Goal: Transaction & Acquisition: Download file/media

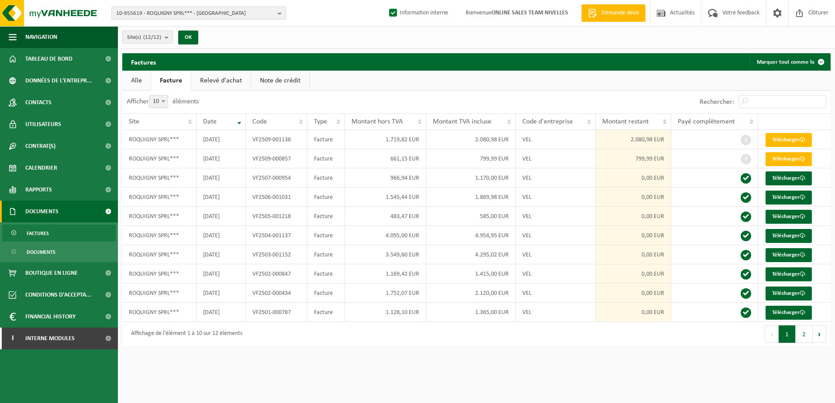
click at [282, 13] on b "button" at bounding box center [282, 13] width 8 height 12
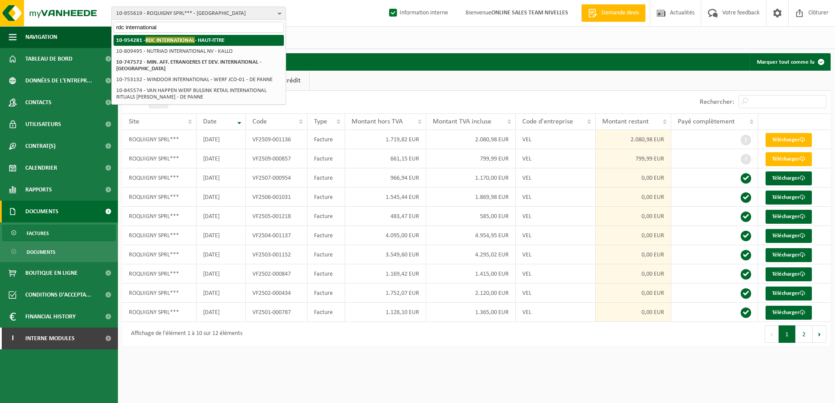
type input "rdc international"
click at [221, 36] on li "10-954281 - RDC INTERNATIONAL - HAUT-ITTRE" at bounding box center [199, 40] width 170 height 11
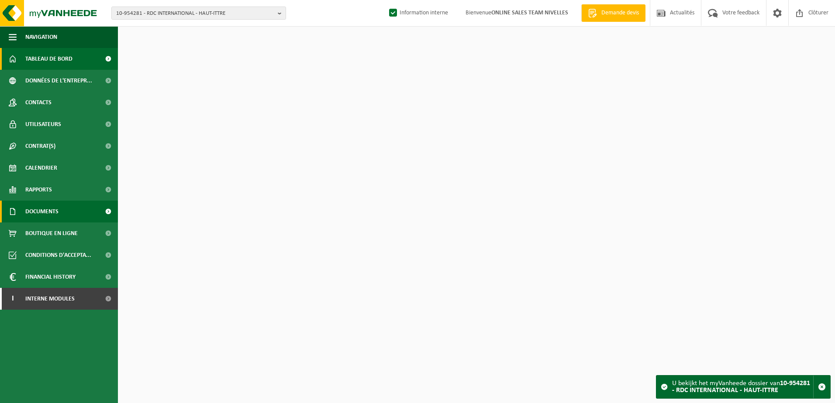
drag, startPoint x: 58, startPoint y: 213, endPoint x: 60, endPoint y: 222, distance: 9.5
click at [58, 213] on span "Documents" at bounding box center [41, 212] width 33 height 22
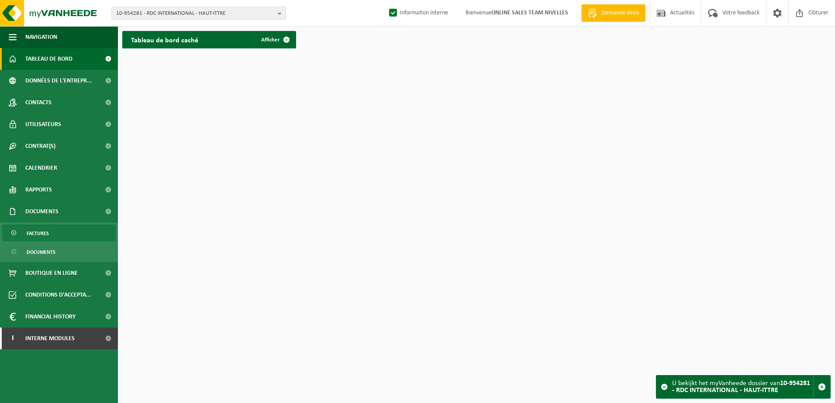
click at [65, 235] on link "Factures" at bounding box center [59, 233] width 114 height 17
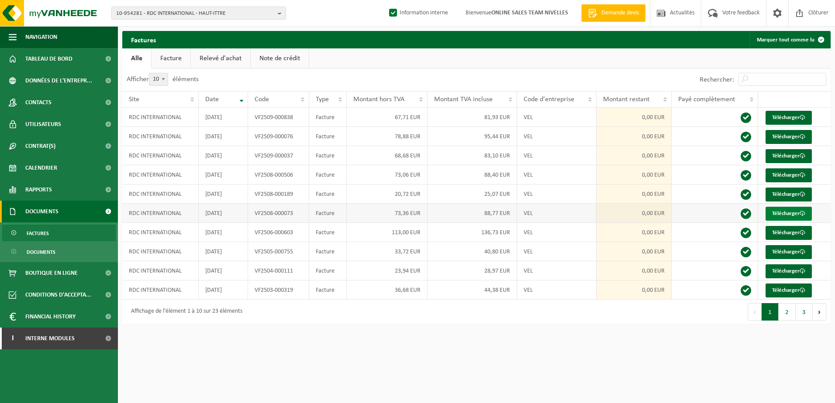
click at [782, 212] on link "Télécharger" at bounding box center [788, 214] width 46 height 14
click at [786, 195] on link "Télécharger" at bounding box center [788, 195] width 46 height 14
click at [791, 173] on link "Télécharger" at bounding box center [788, 176] width 46 height 14
click at [279, 11] on b "button" at bounding box center [282, 13] width 8 height 12
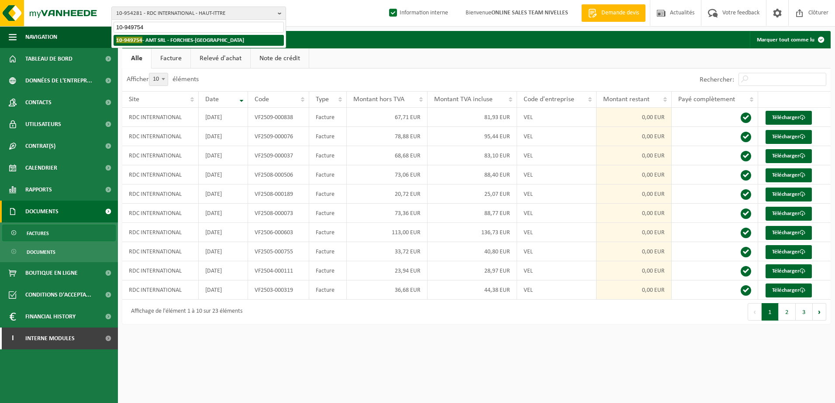
type input "10-949754"
click at [226, 38] on li "10-949754 - AMT SRL - FORCHIES-LA-MARCHE" at bounding box center [199, 40] width 170 height 11
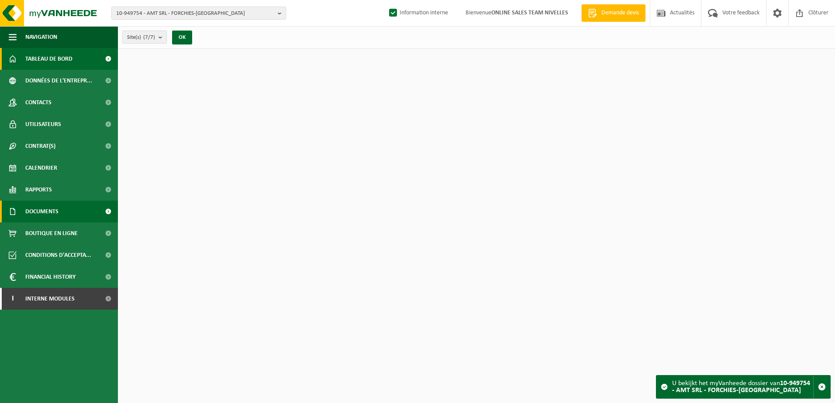
click at [69, 212] on link "Documents" at bounding box center [59, 212] width 118 height 22
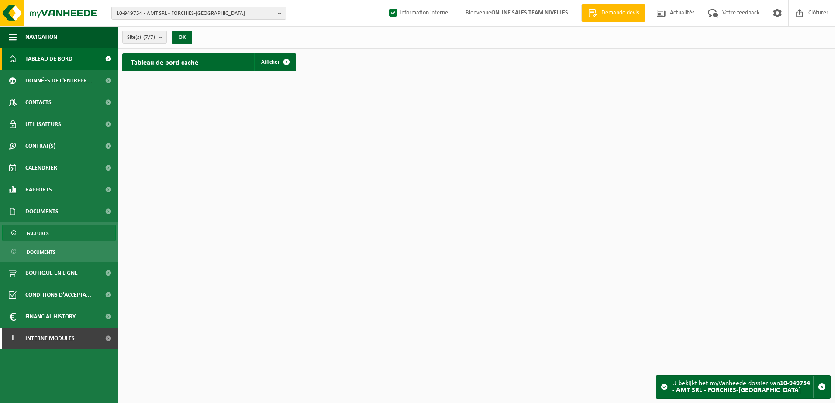
click at [76, 235] on link "Factures" at bounding box center [59, 233] width 114 height 17
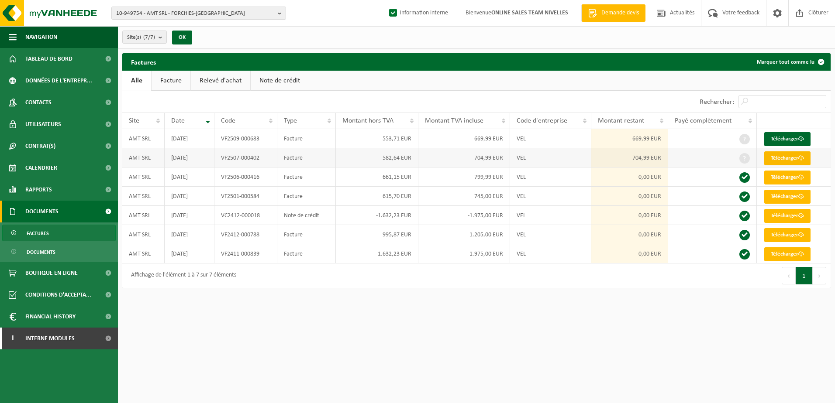
click at [777, 158] on link "Télécharger" at bounding box center [787, 158] width 46 height 14
click at [796, 138] on link "Télécharger" at bounding box center [787, 139] width 46 height 14
click at [790, 156] on link "Télécharger" at bounding box center [787, 158] width 46 height 14
drag, startPoint x: 561, startPoint y: 304, endPoint x: 519, endPoint y: 398, distance: 102.6
click at [561, 304] on html "10-949754 - AMT SRL - FORCHIES-LA-MARCHE 10-949754 - AMT SRL - FORCHIES-LA-MARC…" at bounding box center [417, 201] width 835 height 403
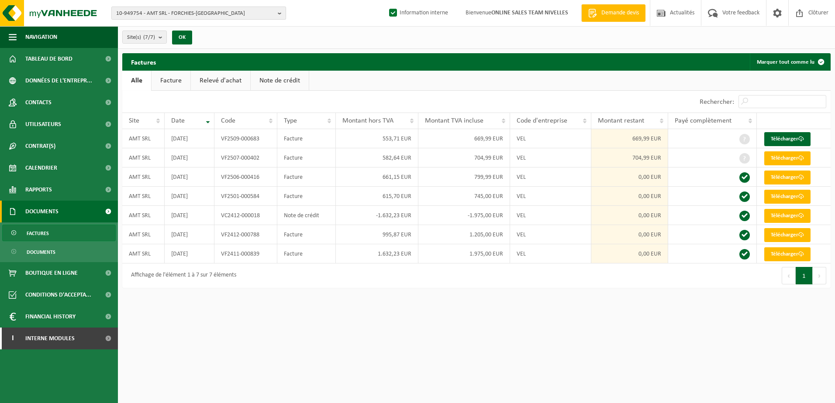
click at [283, 14] on b "button" at bounding box center [282, 13] width 8 height 12
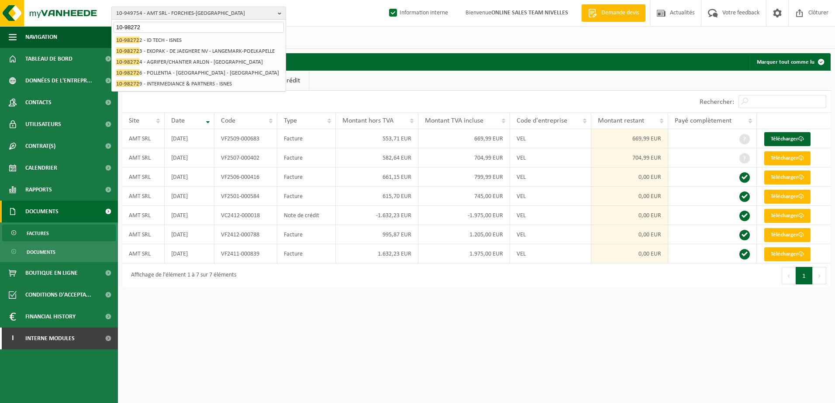
click at [132, 27] on input "10-98272" at bounding box center [199, 27] width 170 height 11
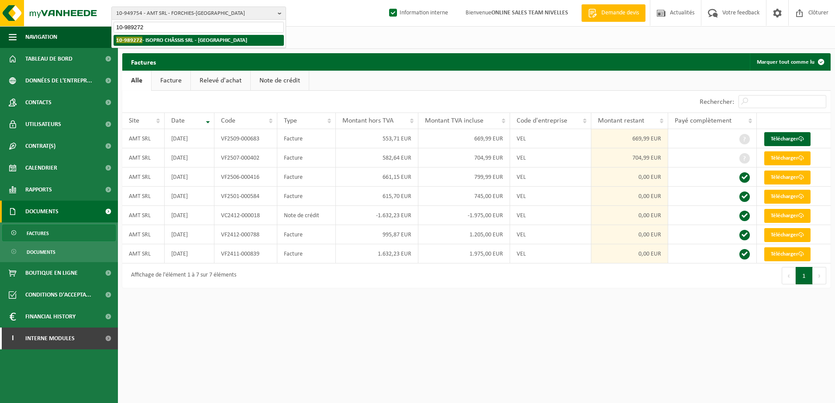
type input "10-989272"
click at [218, 40] on strong "10-989272 - ISOPRO CHÂSSIS SRL - MONT-SUR-MARCHIENNE" at bounding box center [181, 40] width 131 height 7
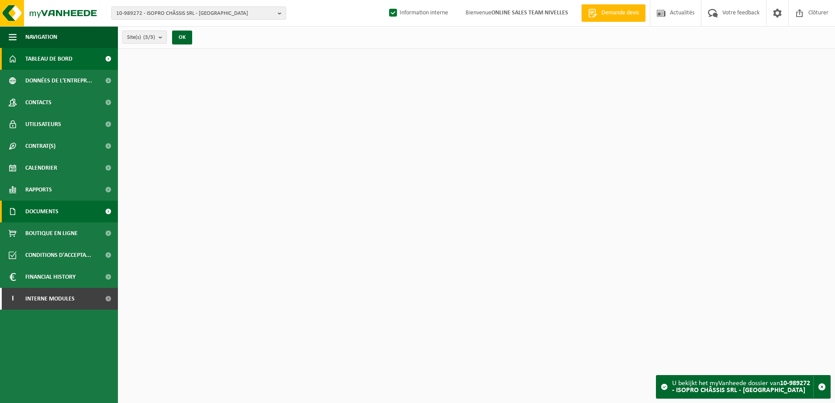
click at [55, 206] on span "Documents" at bounding box center [41, 212] width 33 height 22
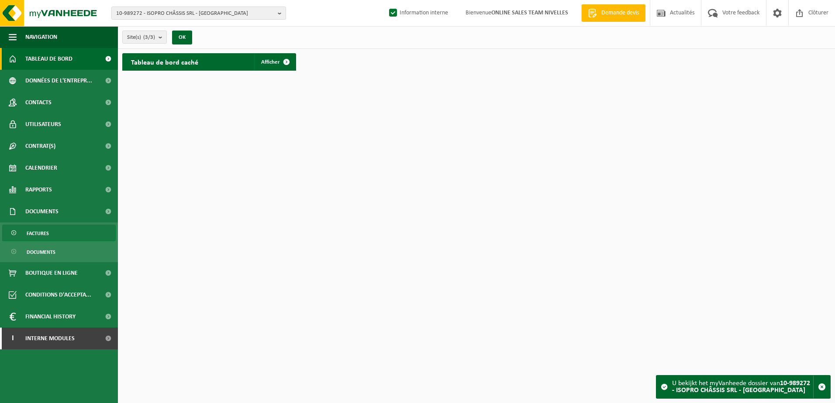
drag, startPoint x: 70, startPoint y: 236, endPoint x: 77, endPoint y: 236, distance: 6.6
click at [71, 236] on link "Factures" at bounding box center [59, 233] width 114 height 17
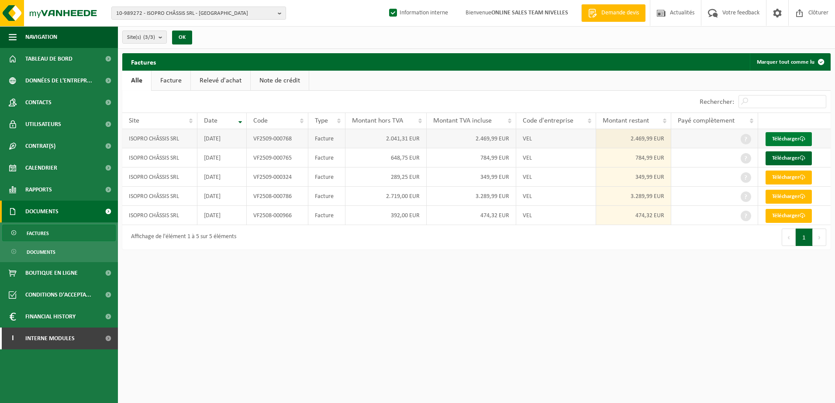
click at [774, 137] on link "Télécharger" at bounding box center [788, 139] width 46 height 14
click at [274, 160] on td "VF2509-000765" at bounding box center [278, 157] width 62 height 19
click at [784, 156] on link "Télécharger" at bounding box center [788, 158] width 46 height 14
click at [263, 180] on td "VF2509-000324" at bounding box center [278, 177] width 62 height 19
click at [778, 179] on link "Télécharger" at bounding box center [788, 178] width 46 height 14
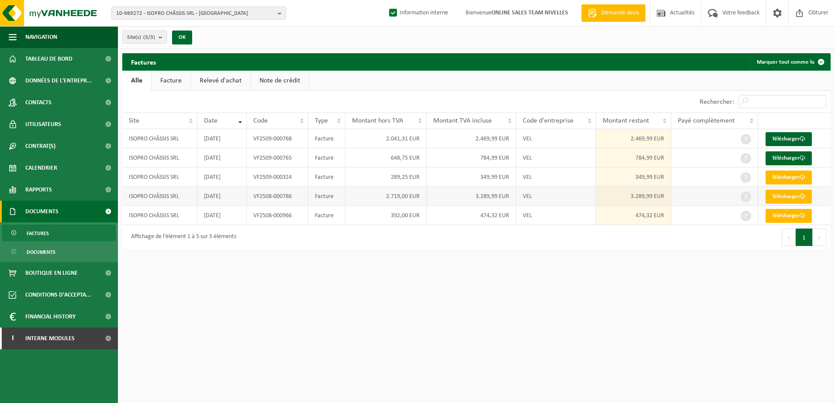
click at [296, 197] on td "VF2508-000786" at bounding box center [278, 196] width 62 height 19
click at [784, 194] on link "Télécharger" at bounding box center [788, 197] width 46 height 14
click at [351, 353] on html "10-989272 - ISOPRO CHÂSSIS SRL - MONT-SUR-MARCHIENNE 10-989272 - ISOPRO CHÂSSIS…" at bounding box center [417, 201] width 835 height 403
click at [789, 217] on link "Télécharger" at bounding box center [788, 216] width 46 height 14
click at [280, 13] on b "button" at bounding box center [282, 13] width 8 height 12
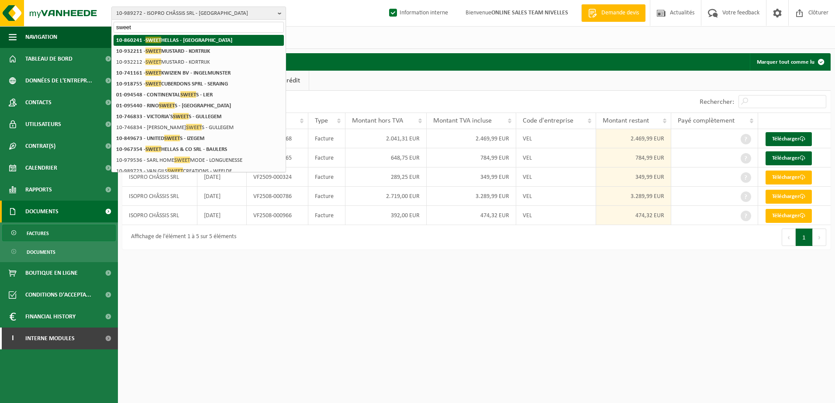
type input "sweet"
click at [210, 41] on li "10-860241 - SWEET HELLAS - NIVELLES" at bounding box center [199, 40] width 170 height 11
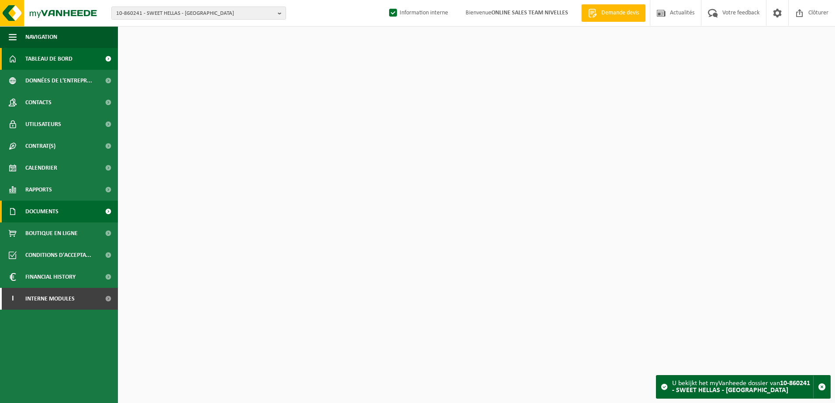
click at [60, 215] on link "Documents" at bounding box center [59, 212] width 118 height 22
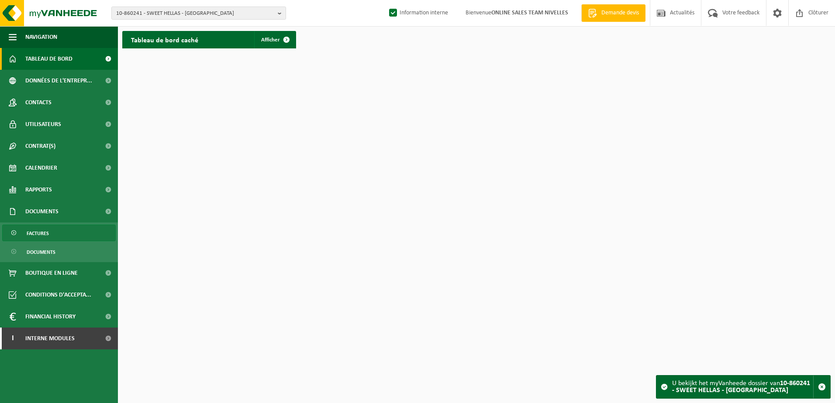
click at [59, 227] on link "Factures" at bounding box center [59, 233] width 114 height 17
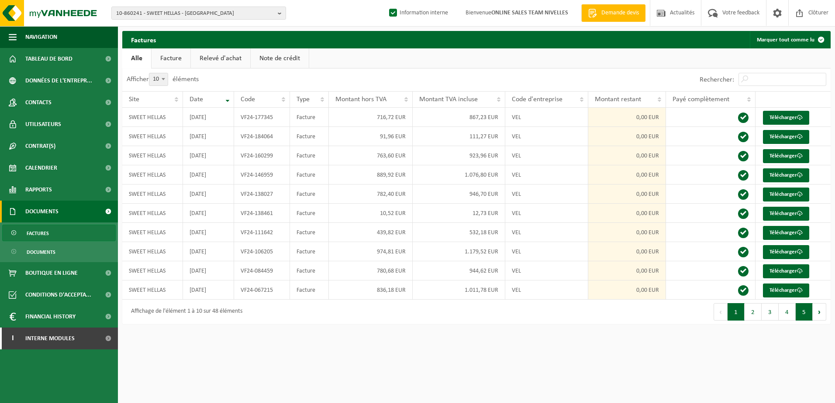
click at [804, 310] on button "5" at bounding box center [803, 311] width 17 height 17
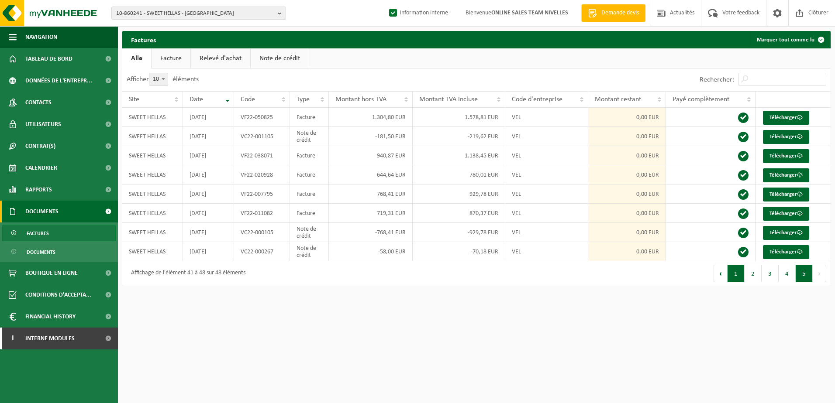
click at [734, 280] on button "1" at bounding box center [735, 273] width 17 height 17
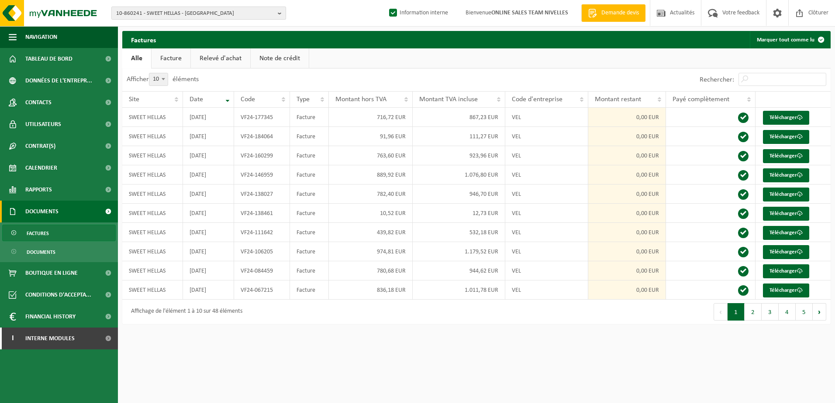
click at [275, 12] on button "10-860241 - SWEET HELLAS - [GEOGRAPHIC_DATA]" at bounding box center [198, 13] width 175 height 13
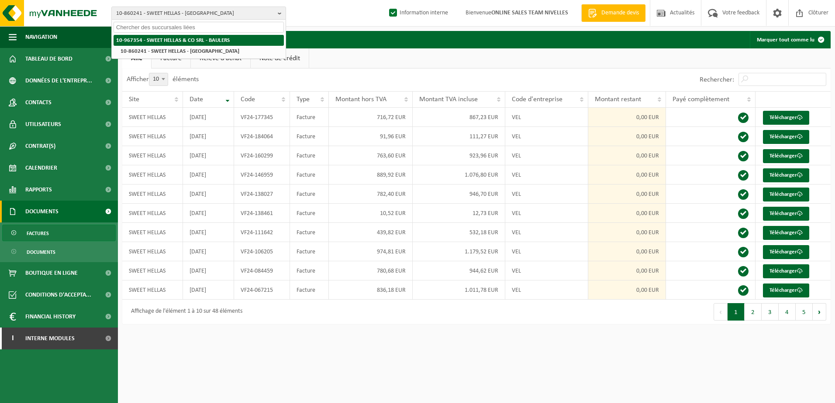
click at [172, 38] on strong "10-967354 - SWEET HELLAS & CO SRL - BAULERS" at bounding box center [173, 41] width 114 height 6
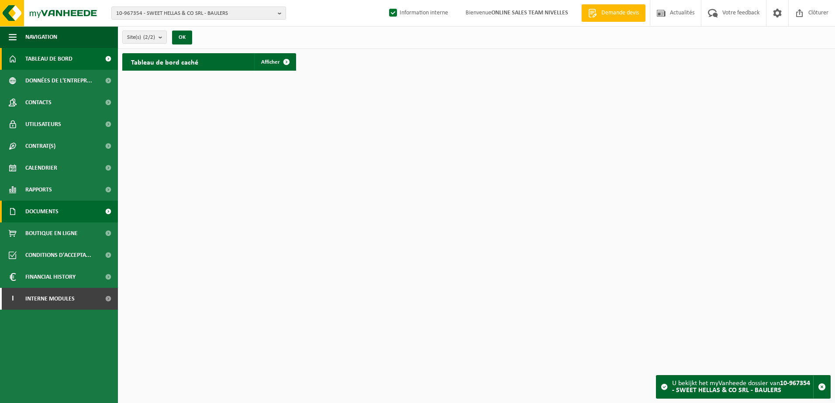
click at [42, 214] on span "Documents" at bounding box center [41, 212] width 33 height 22
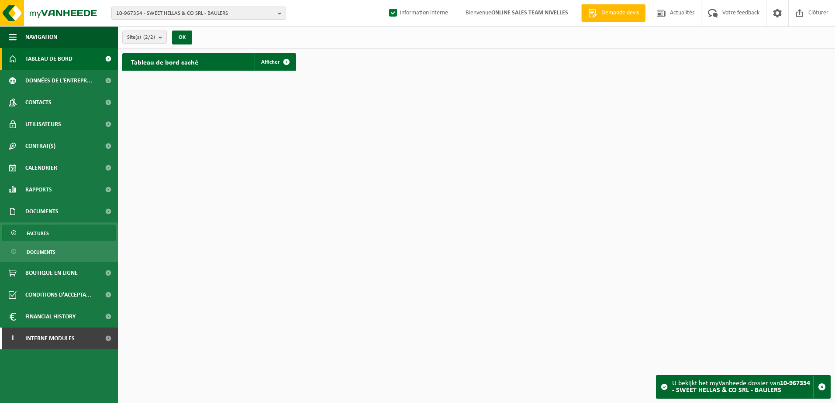
click at [46, 232] on span "Factures" at bounding box center [38, 233] width 22 height 17
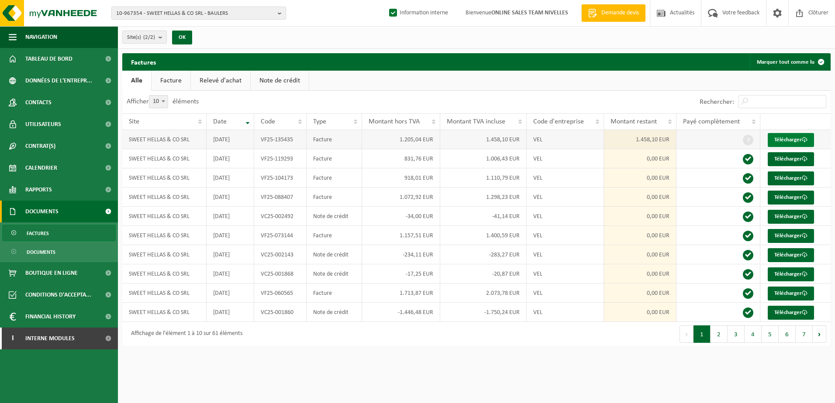
click at [795, 141] on link "Télécharger" at bounding box center [790, 140] width 46 height 14
